Goal: Information Seeking & Learning: Learn about a topic

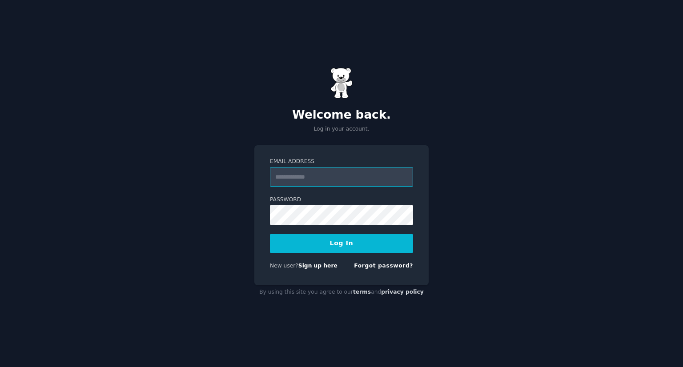
click at [307, 182] on input "Email Address" at bounding box center [341, 177] width 143 height 20
type input "**********"
click at [326, 246] on button "Log In" at bounding box center [341, 243] width 143 height 19
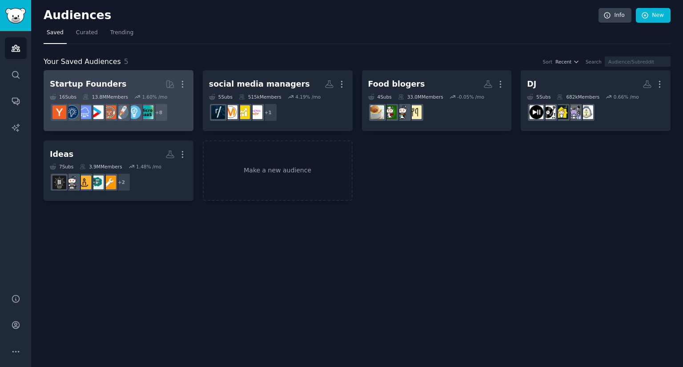
click at [109, 83] on div "Startup Founders" at bounding box center [88, 84] width 76 height 11
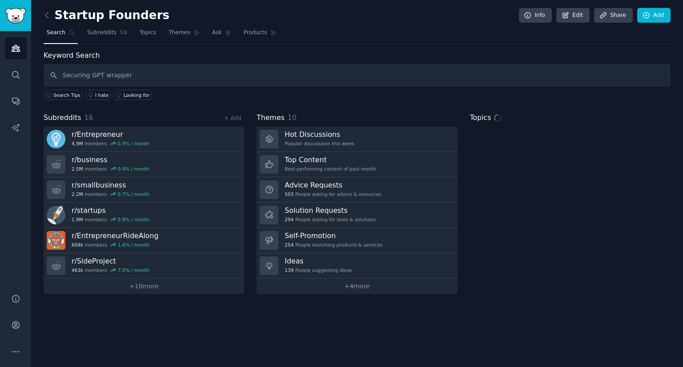
type input "Securing GPT wrapper"
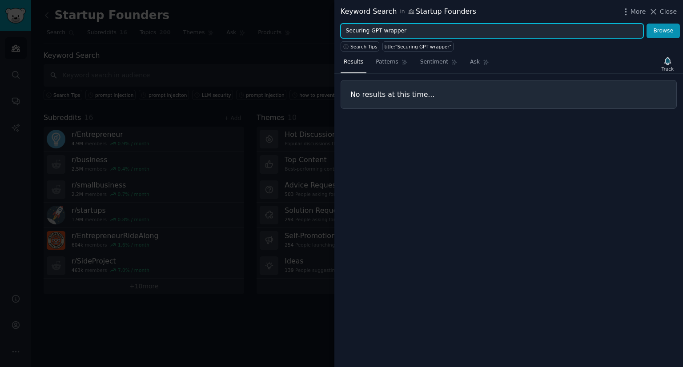
click at [409, 33] on input "Securing GPT wrapper" at bounding box center [491, 31] width 303 height 15
click at [646, 24] on button "Browse" at bounding box center [662, 31] width 33 height 15
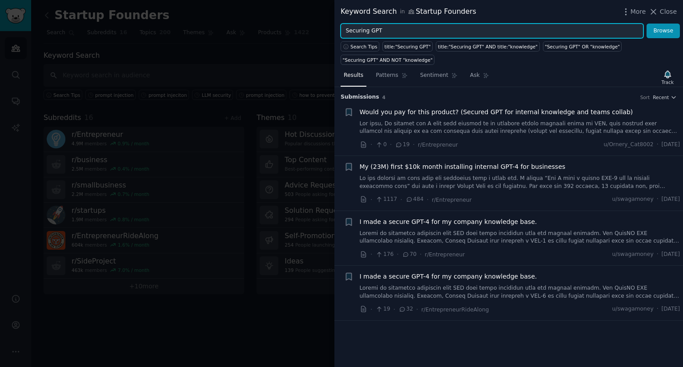
click at [381, 34] on input "Securing GPT" at bounding box center [491, 31] width 303 height 15
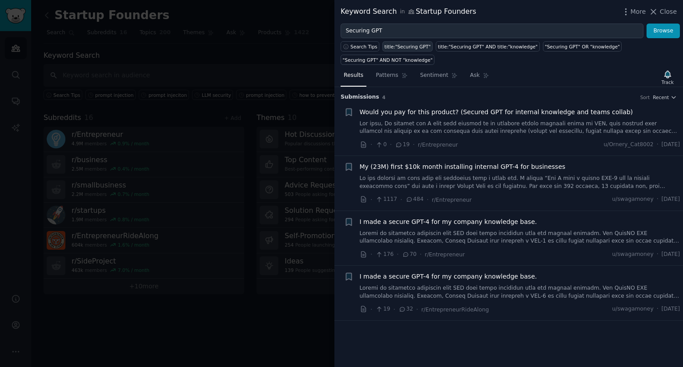
click at [383, 41] on link "title:"Securing GPT"" at bounding box center [407, 46] width 50 height 10
type input "title:"Securing GPT""
